Goal: Find specific page/section: Locate a particular part of the current website

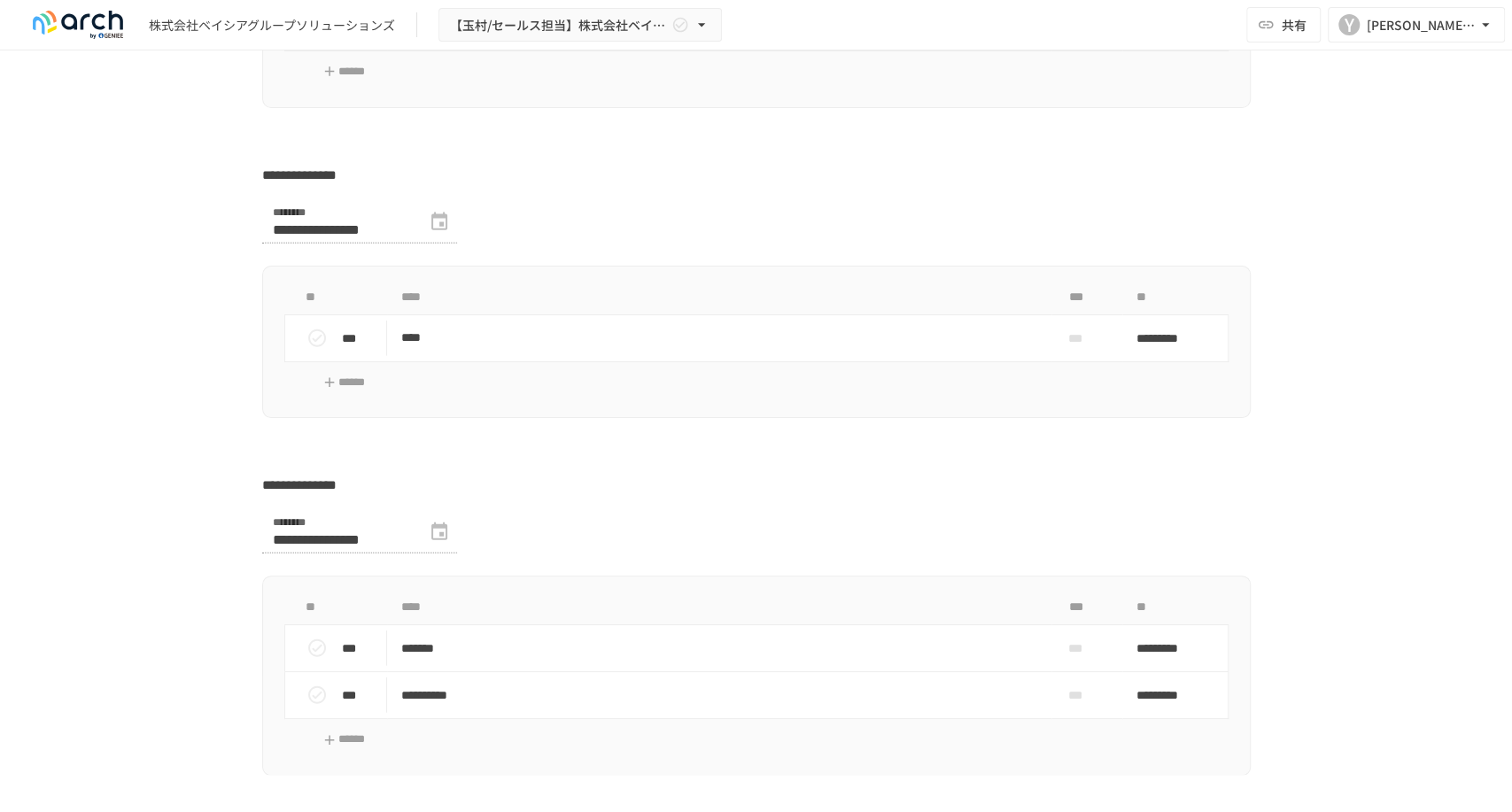
scroll to position [3344, 0]
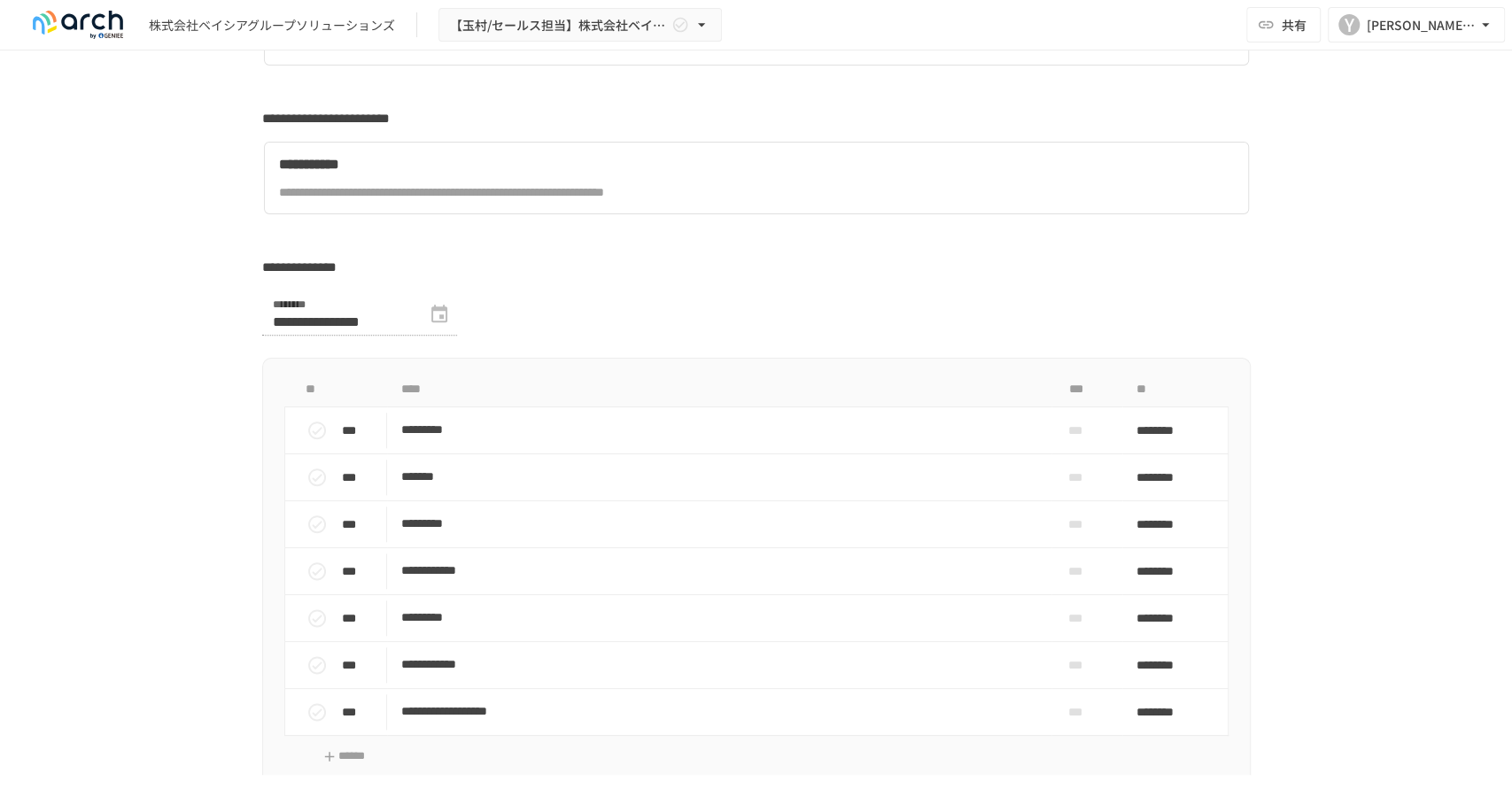
scroll to position [1574, 0]
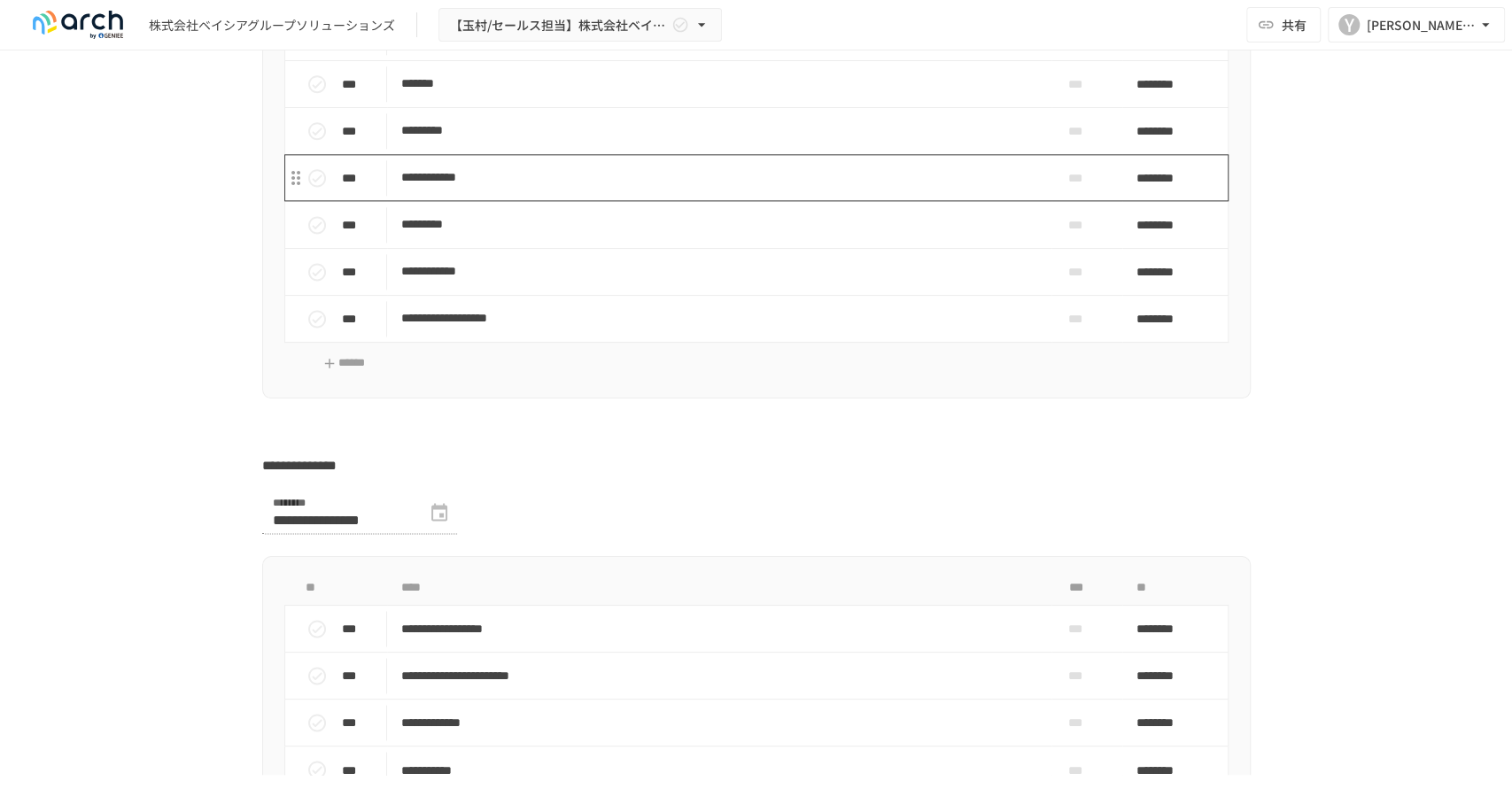
click at [488, 189] on p "**********" at bounding box center [718, 177] width 635 height 22
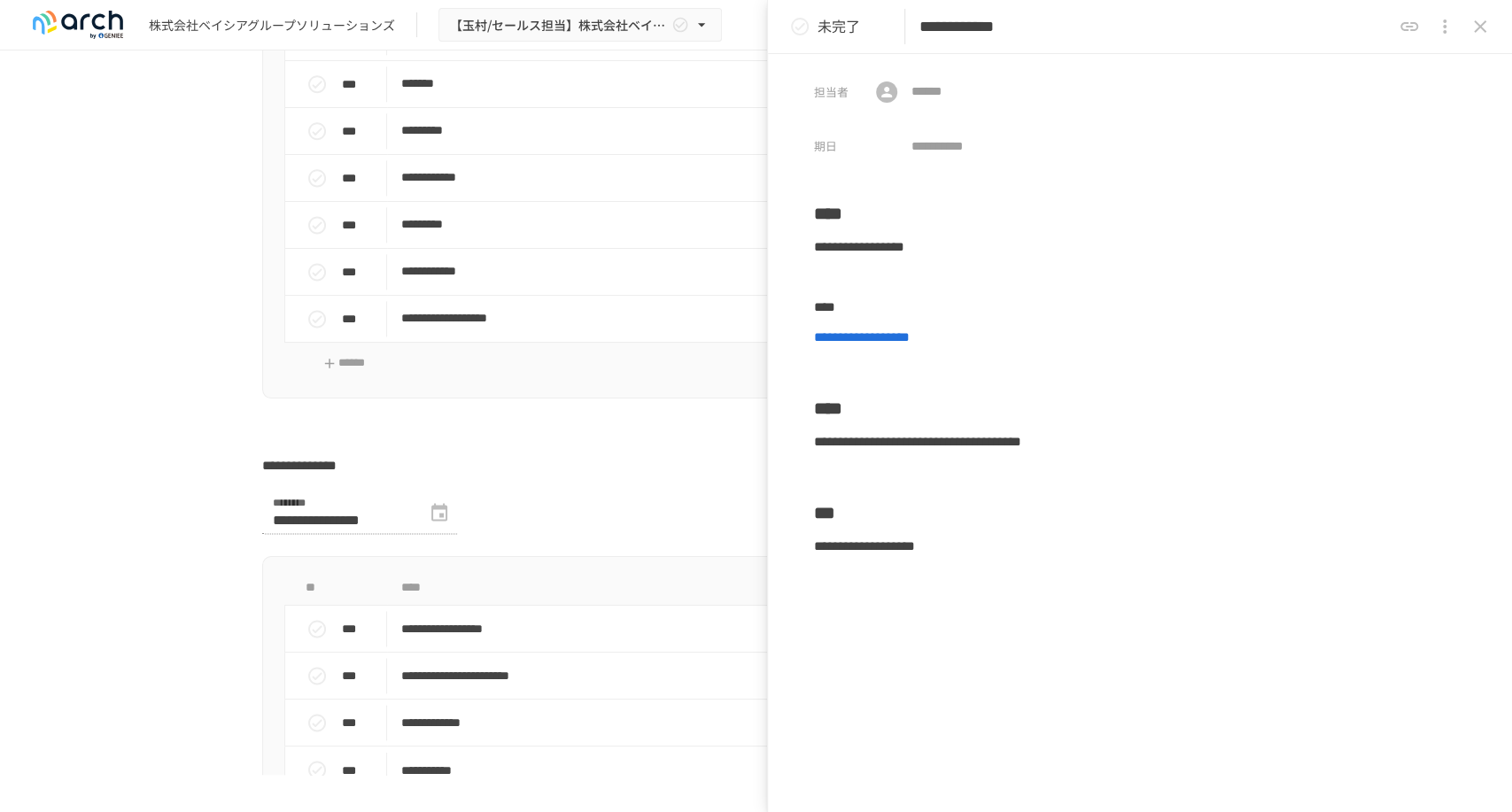
click at [330, 447] on p at bounding box center [756, 435] width 988 height 23
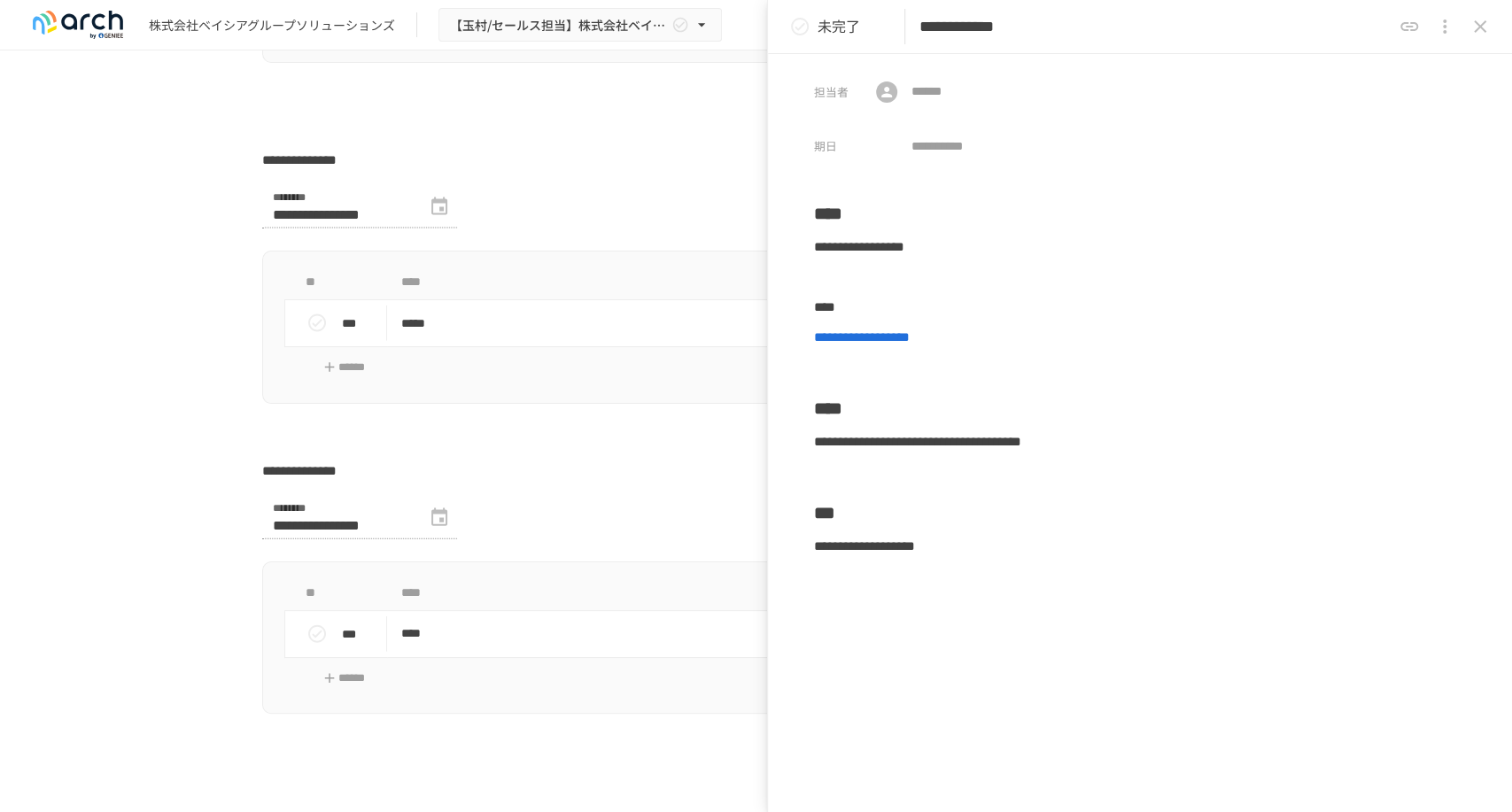
scroll to position [1869, 0]
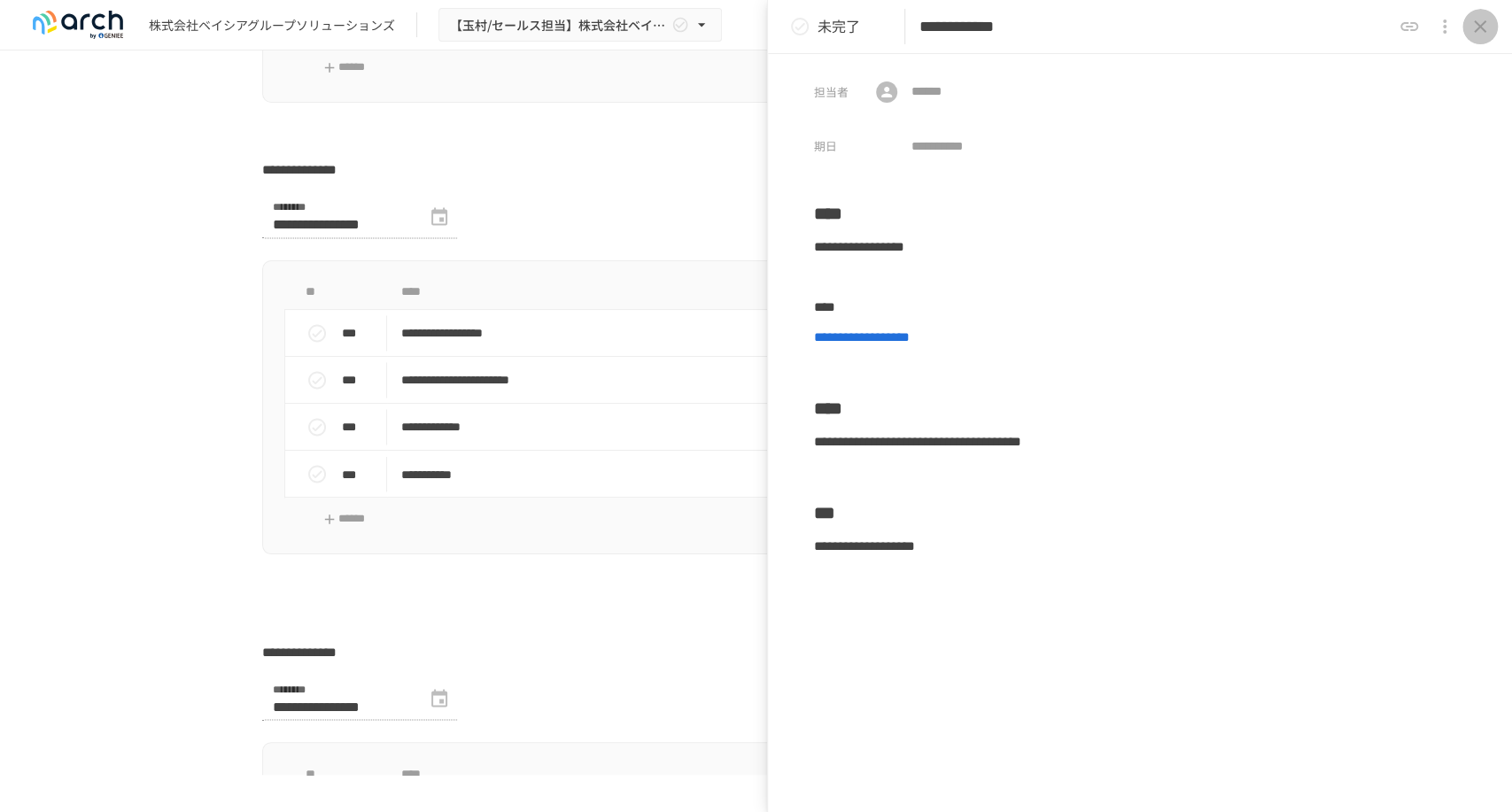
click at [1482, 25] on icon "close drawer" at bounding box center [1480, 27] width 22 height 22
